Goal: Task Accomplishment & Management: Use online tool/utility

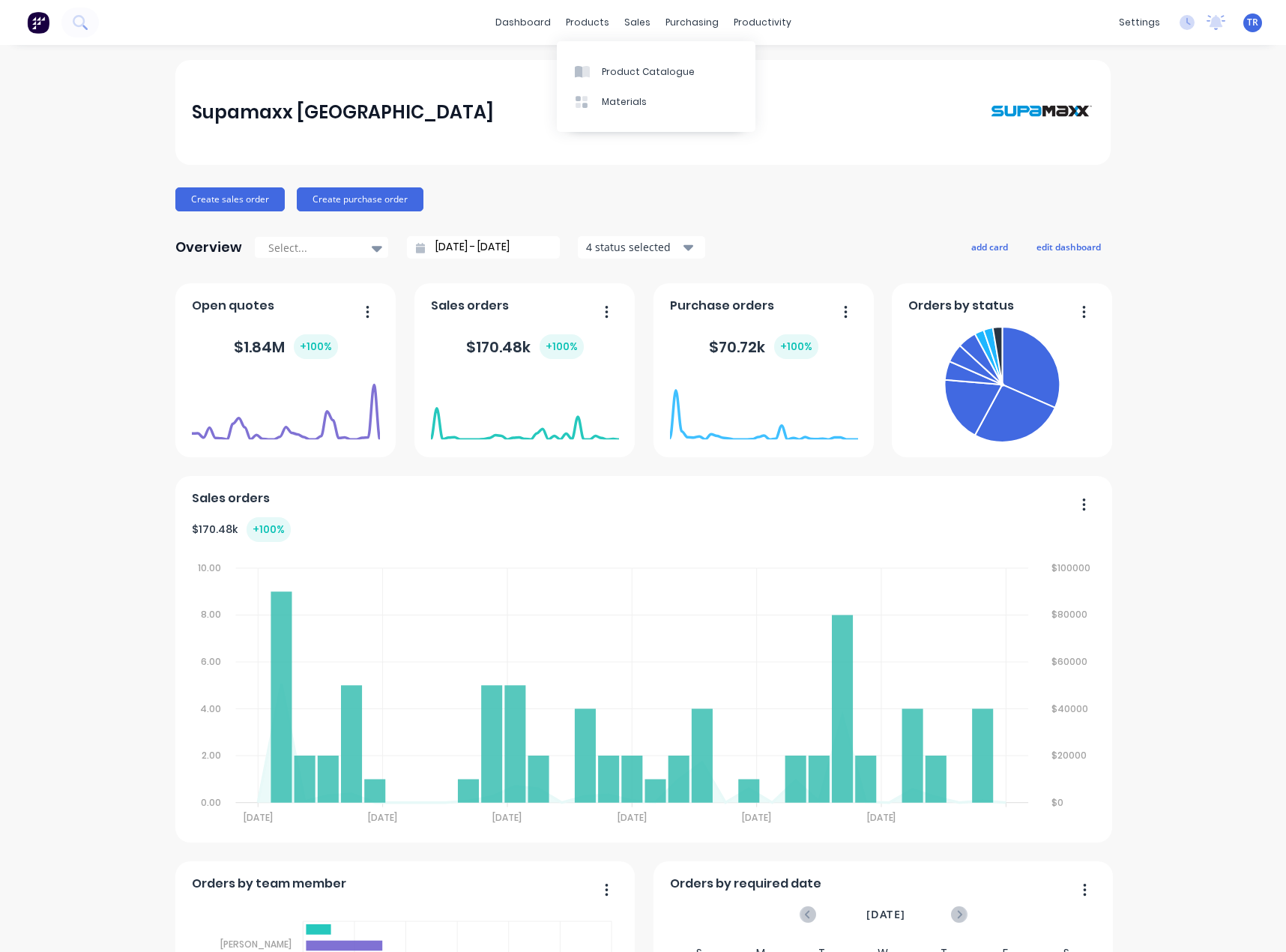
click at [601, 56] on div "Product Catalogue Materials" at bounding box center [656, 86] width 199 height 91
click at [600, 65] on link "Product Catalogue" at bounding box center [656, 71] width 199 height 30
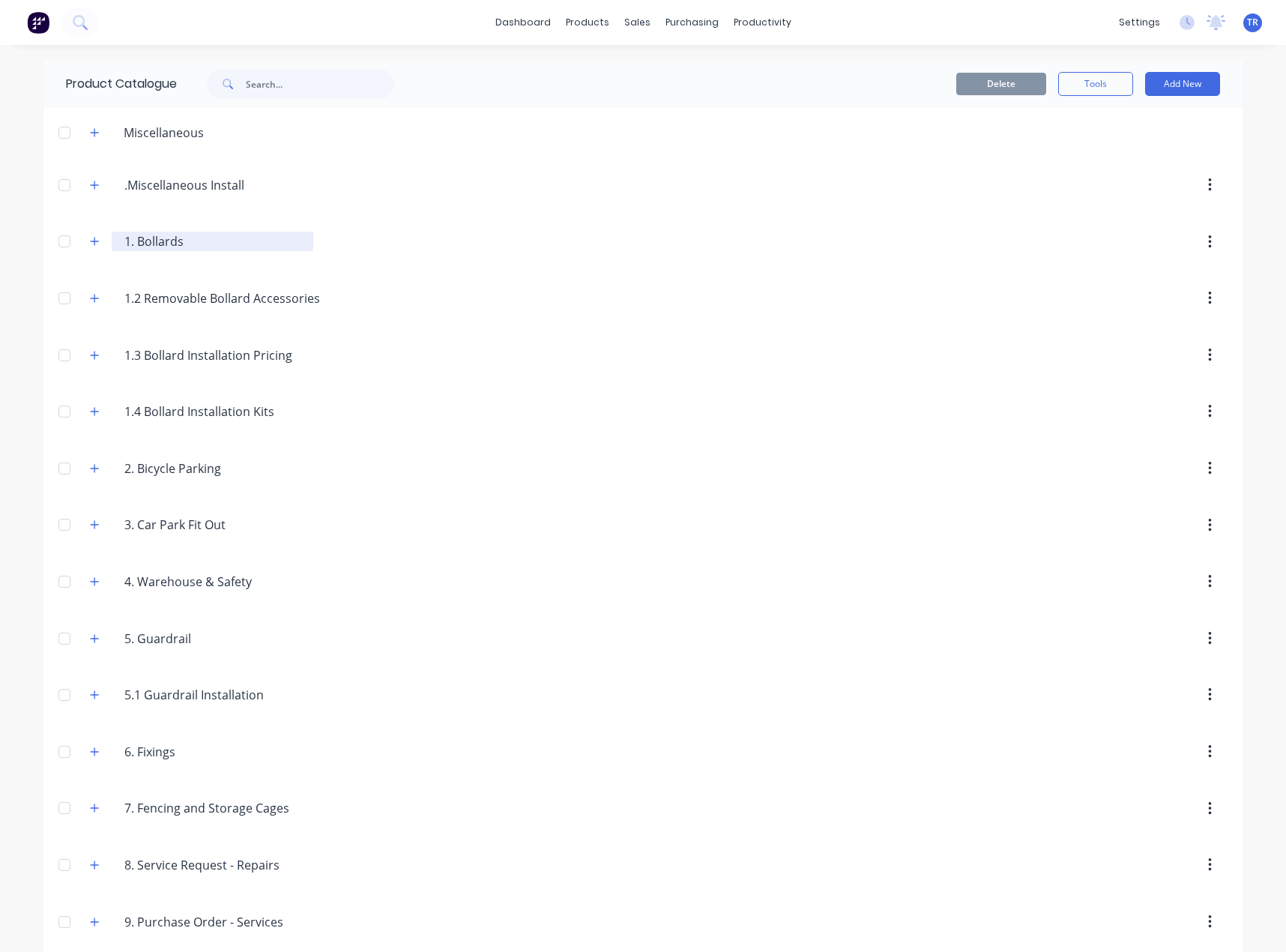
click at [112, 240] on div "1..Bollards 1. Bollards" at bounding box center [213, 241] width 202 height 20
click at [96, 240] on button "button" at bounding box center [94, 241] width 19 height 19
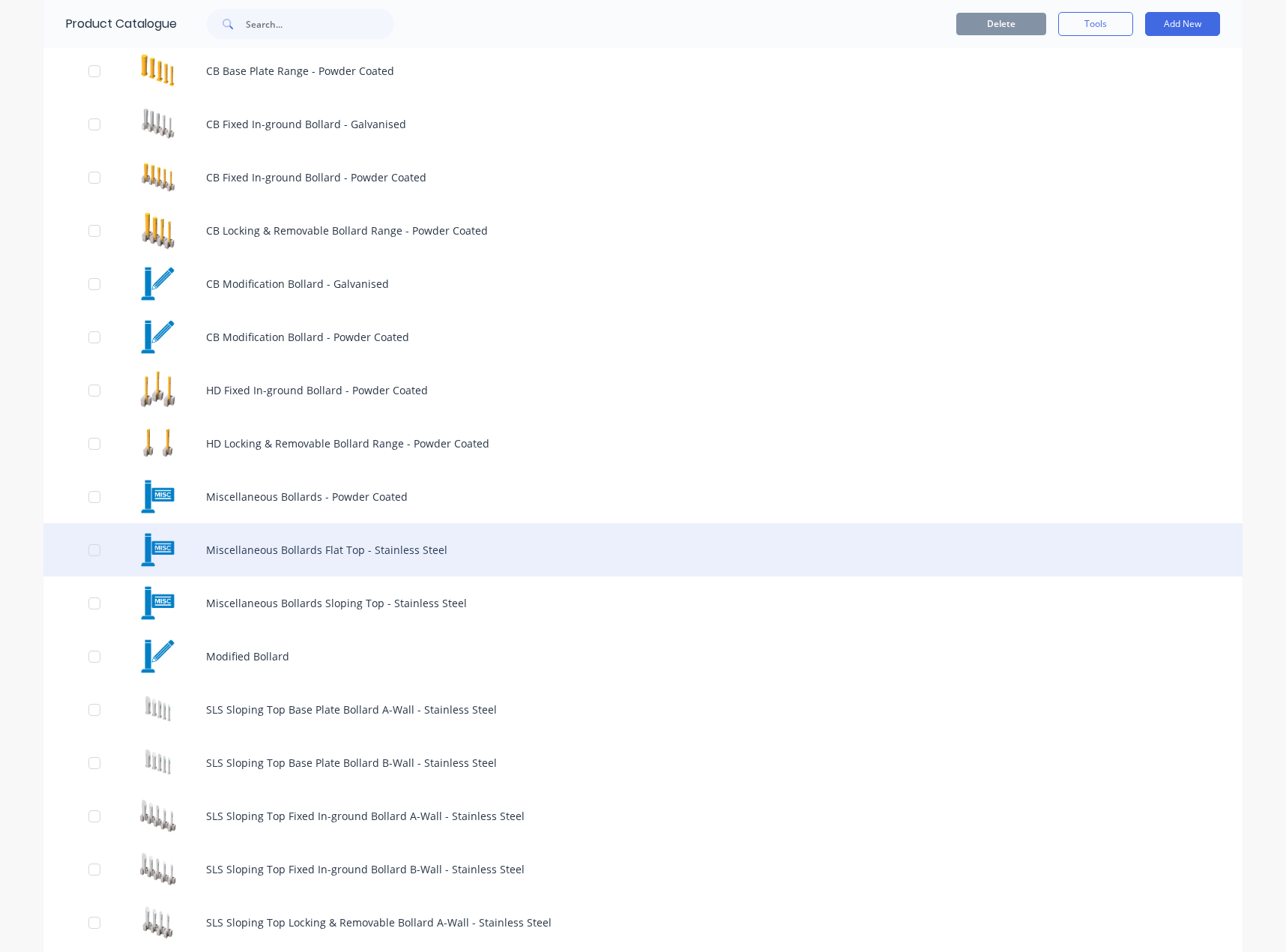
scroll to position [375, 0]
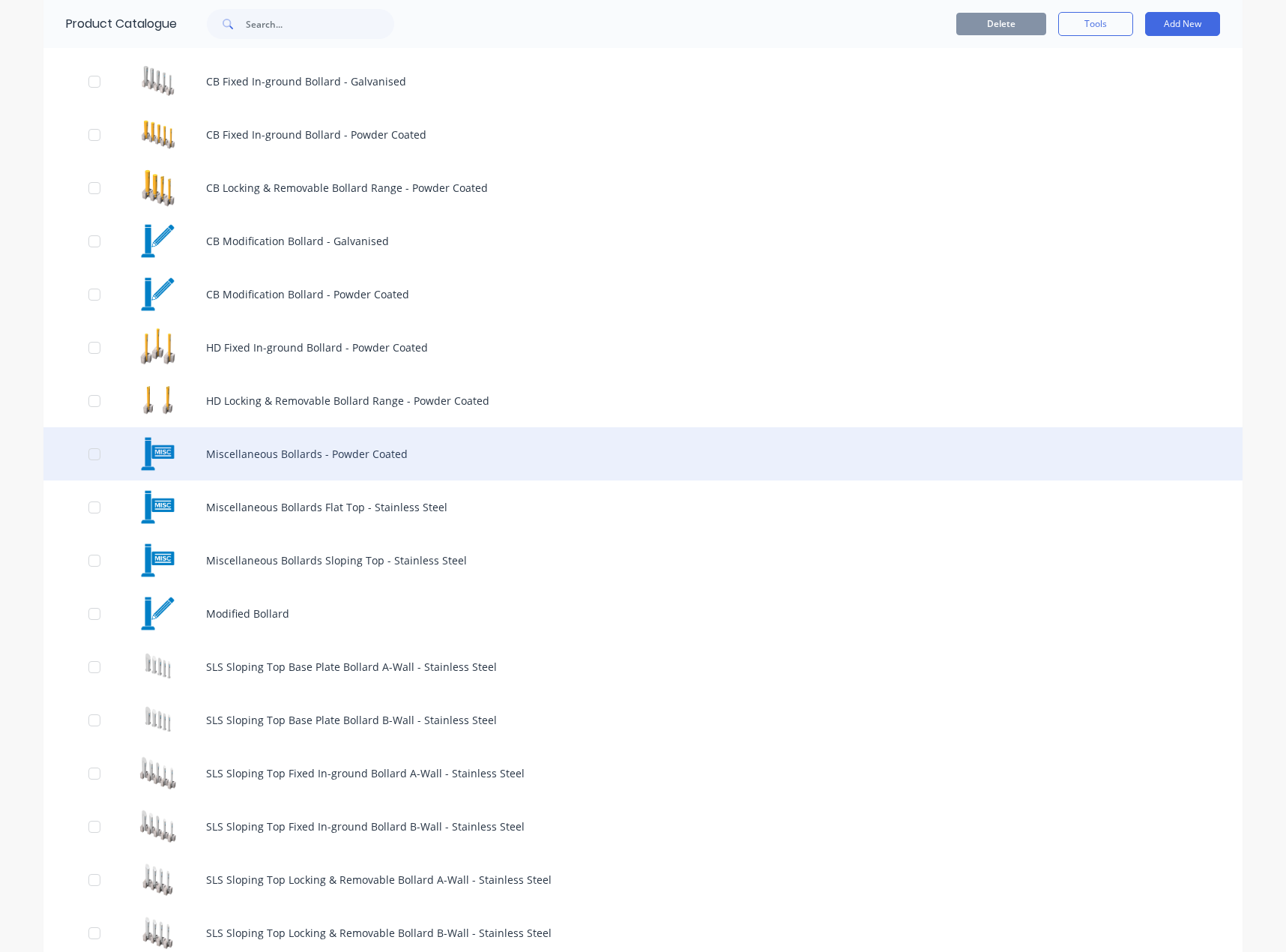
click at [313, 468] on div "Miscellaneous Bollards - Powder Coated" at bounding box center [642, 453] width 1199 height 53
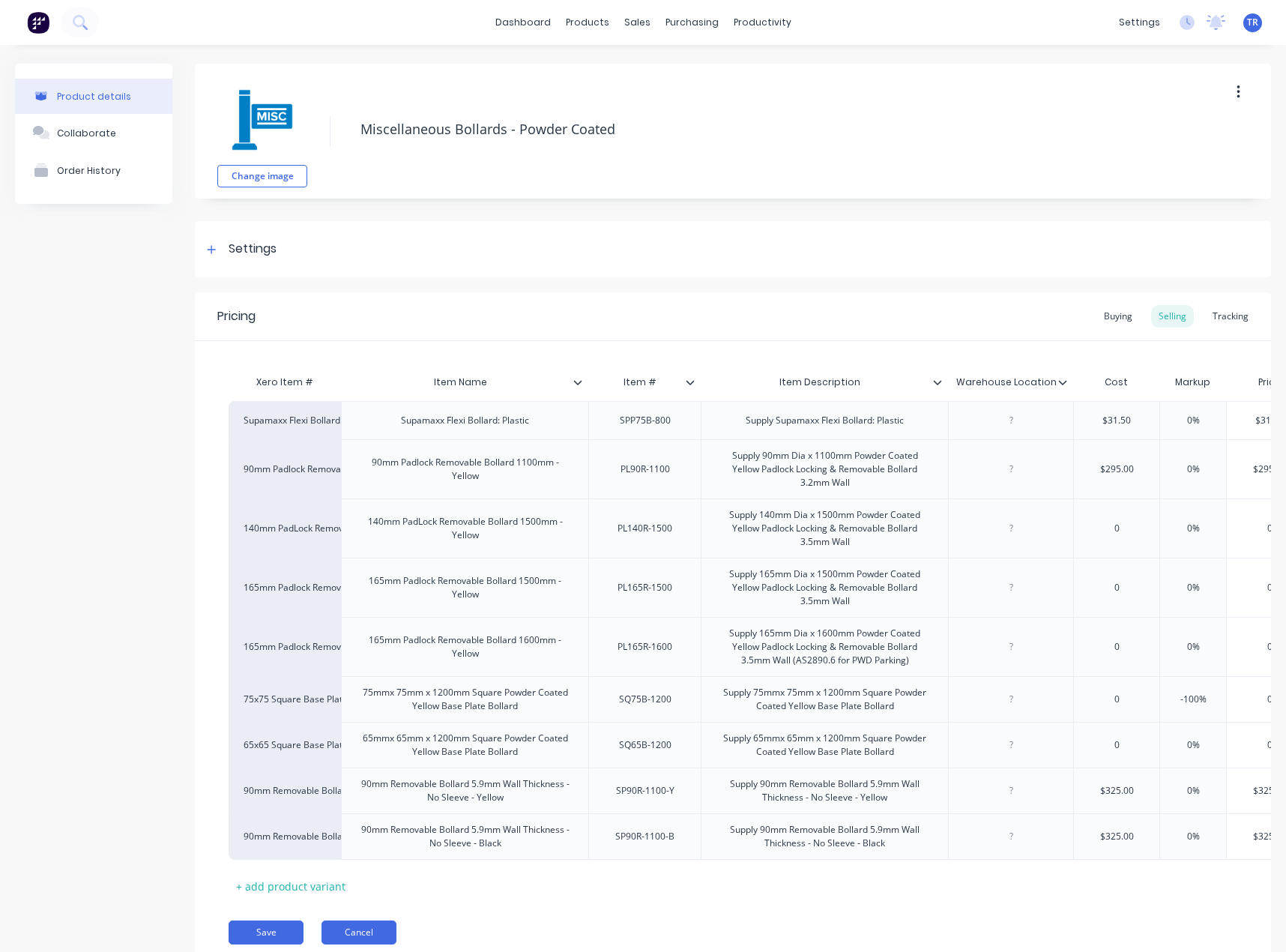
click at [346, 944] on button "Cancel" at bounding box center [360, 931] width 75 height 24
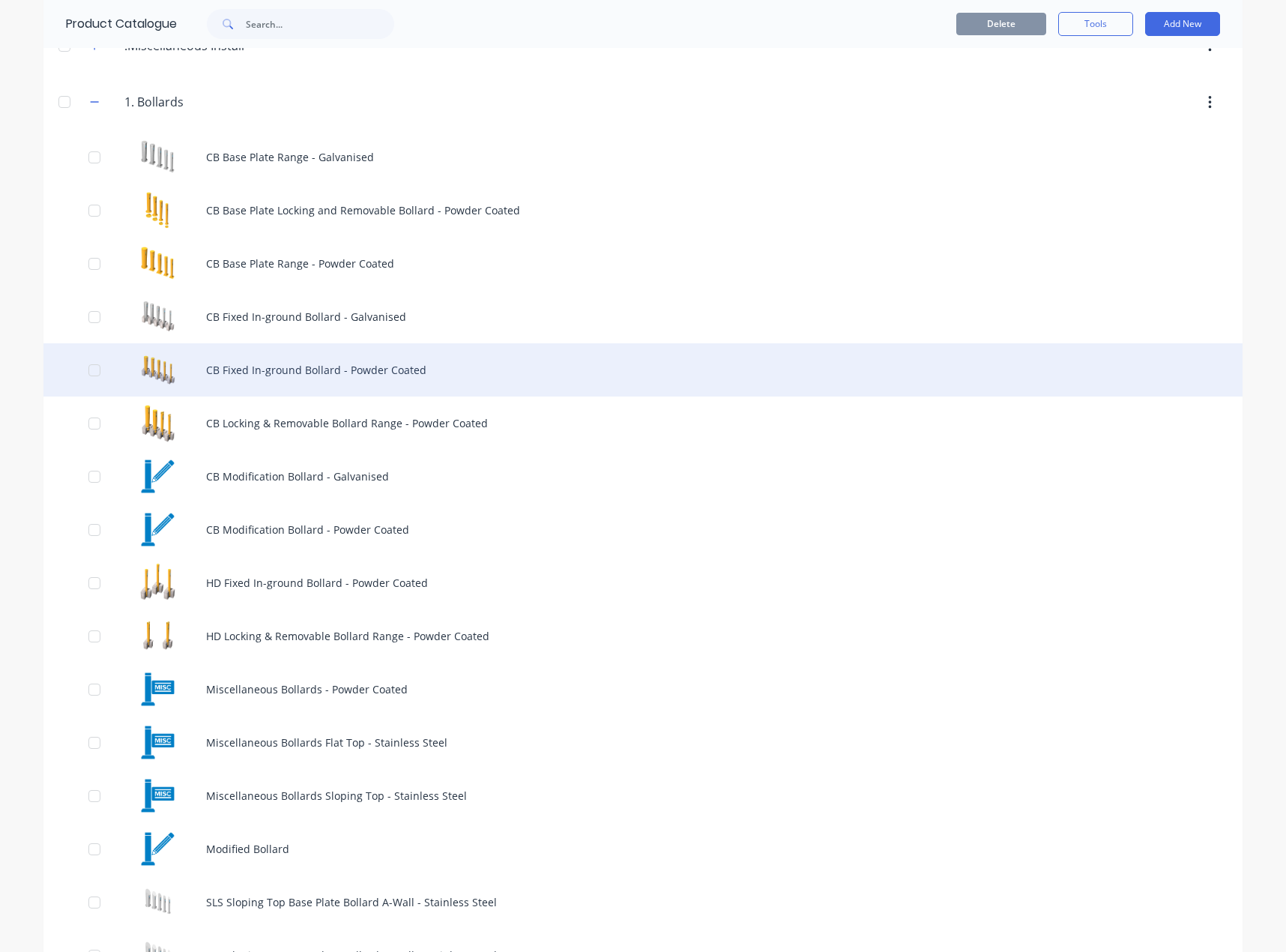
scroll to position [150, 0]
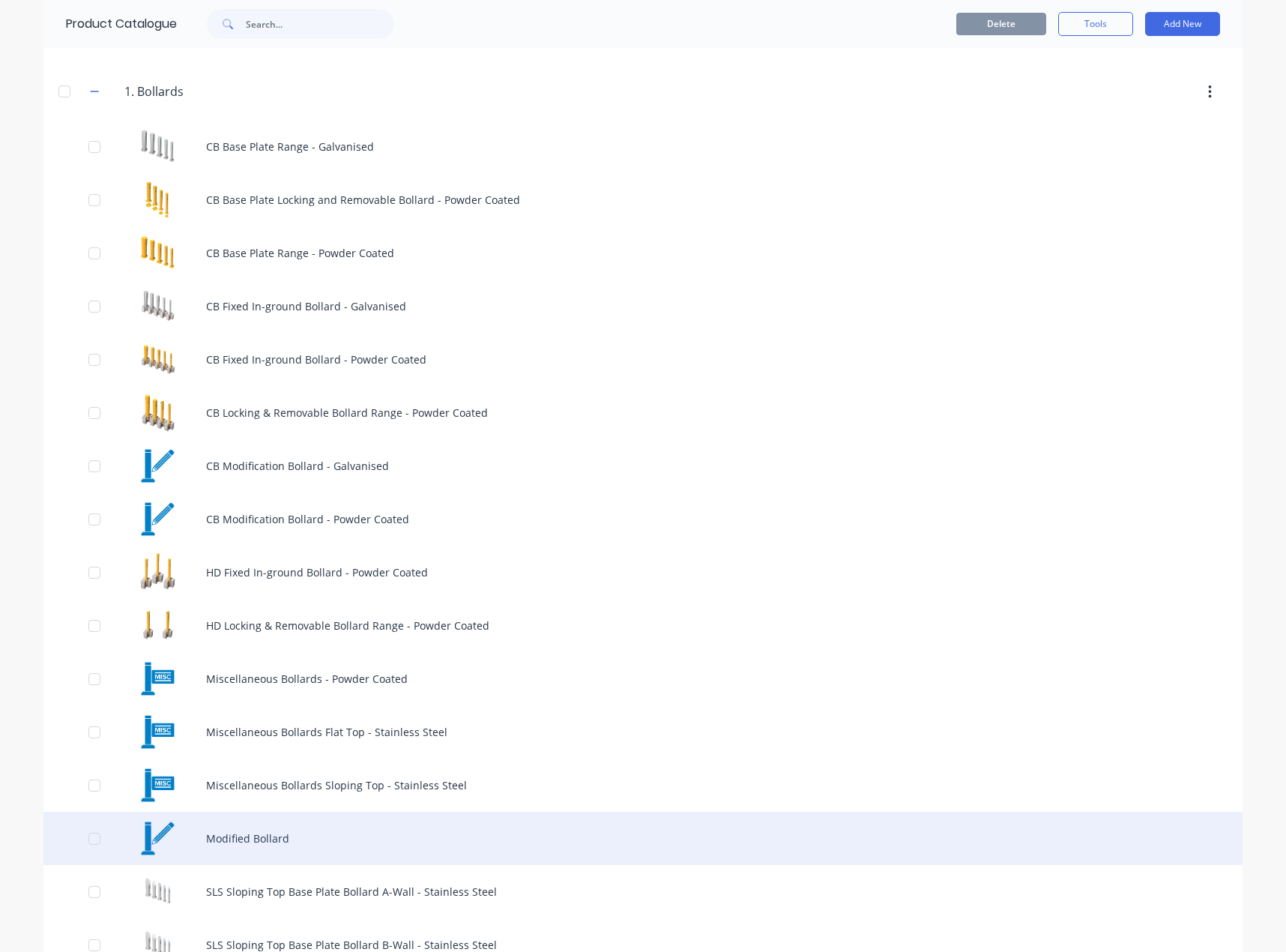
click at [309, 838] on div "Modified Bollard" at bounding box center [642, 837] width 1199 height 53
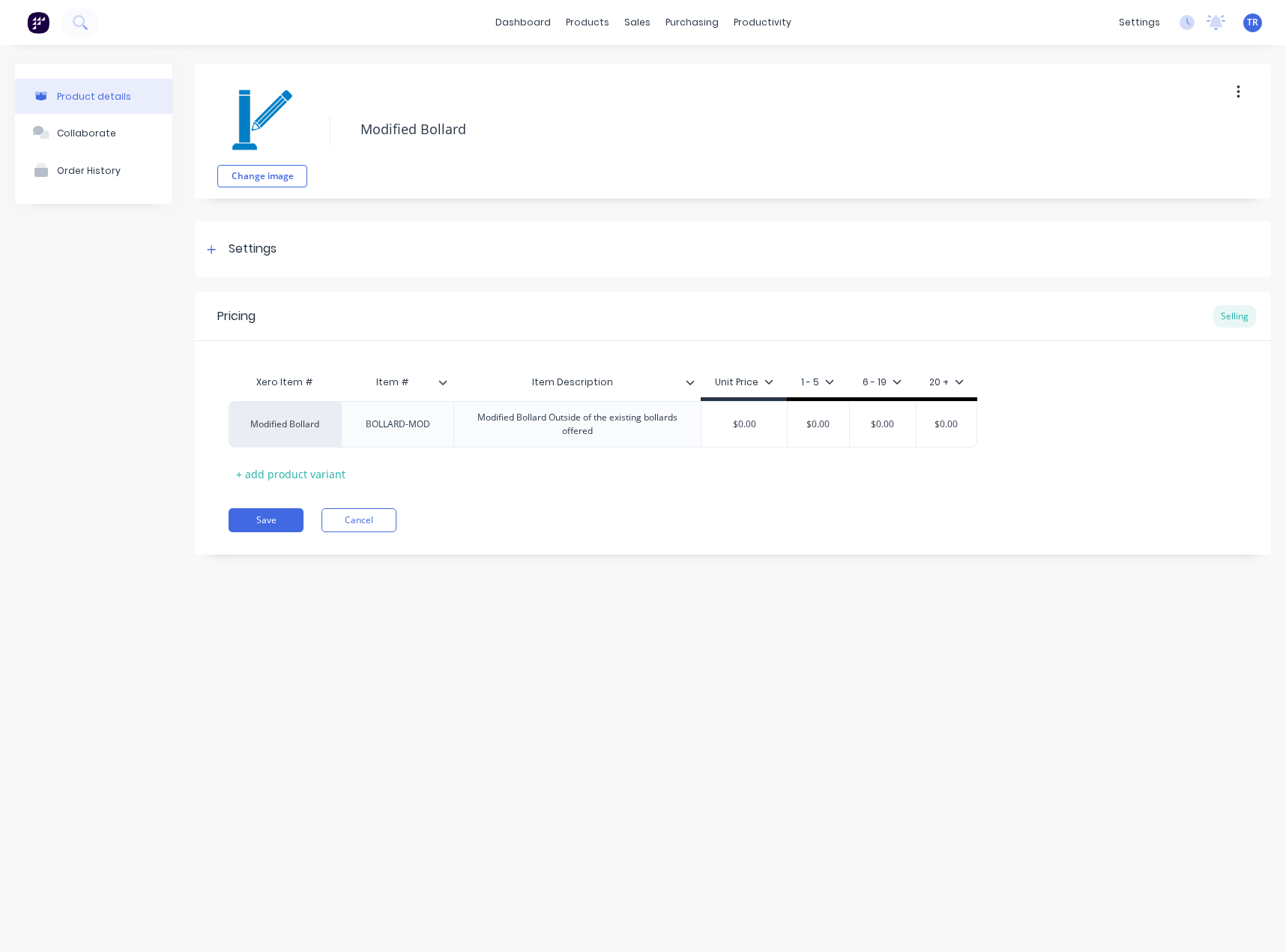
type textarea "x"
click at [320, 519] on div "Save Cancel" at bounding box center [750, 520] width 1043 height 24
click at [375, 513] on button "Cancel" at bounding box center [360, 520] width 75 height 24
